Goal: Find specific page/section

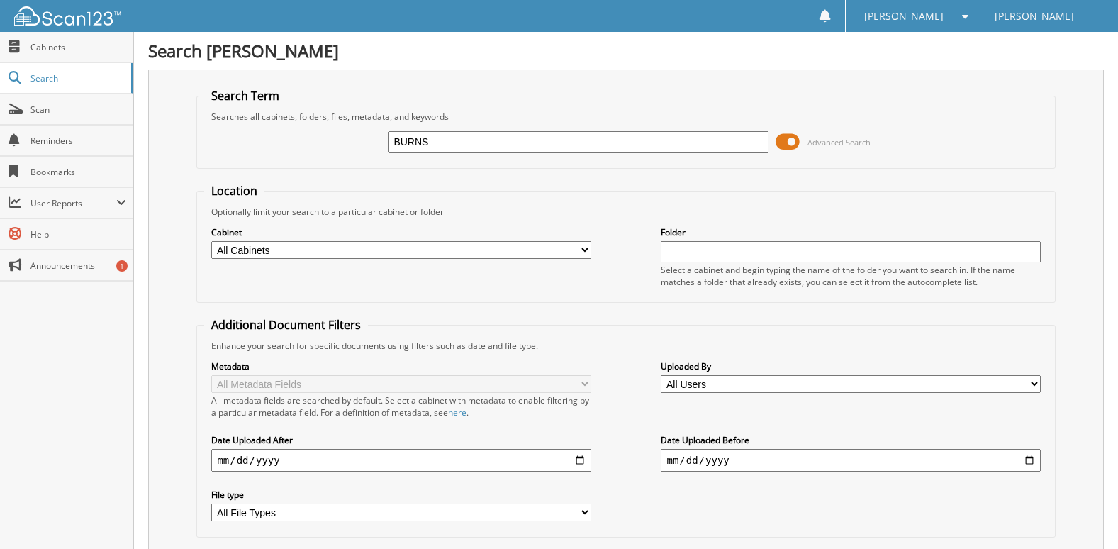
type input "BURNS"
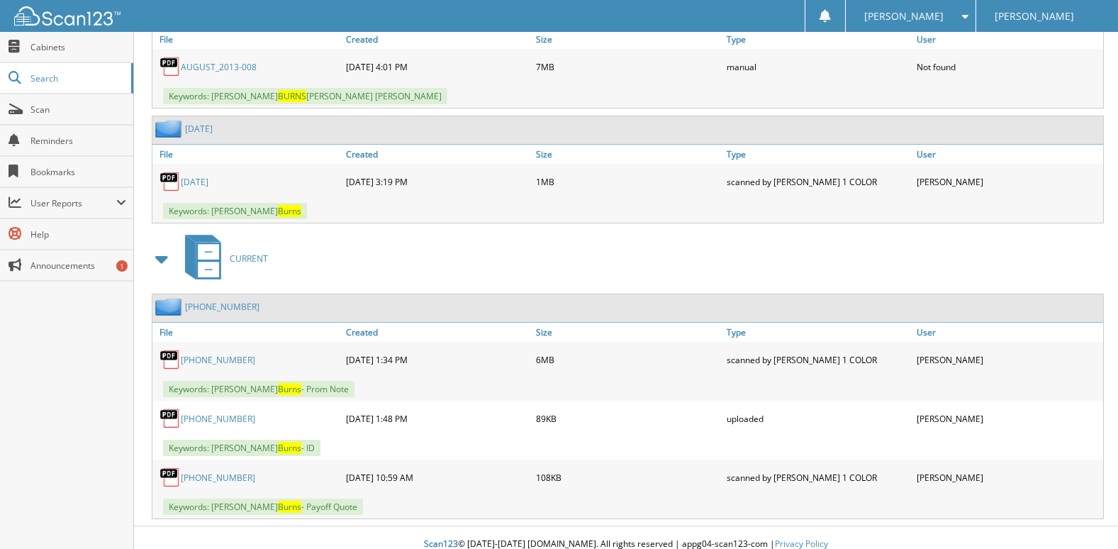
scroll to position [963, 0]
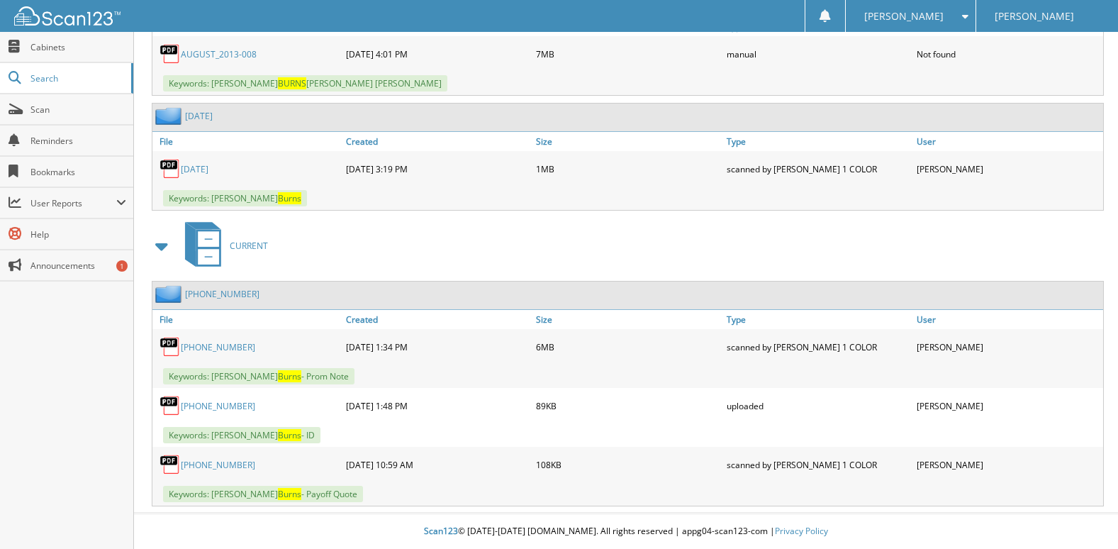
click at [202, 400] on link "11-67300-3" at bounding box center [218, 406] width 74 height 12
click at [963, 17] on span at bounding box center [961, 16] width 13 height 10
click at [946, 64] on link "Logout" at bounding box center [911, 69] width 130 height 25
